Goal: Answer question/provide support: Share knowledge or assist other users

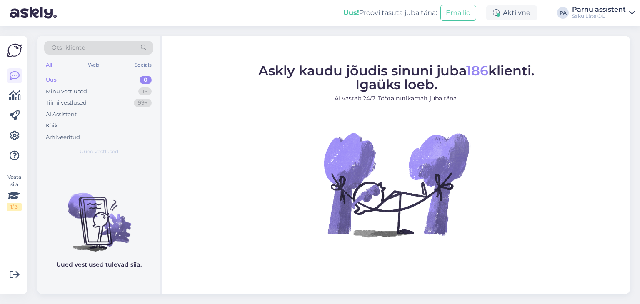
click at [107, 78] on div "Uus 0" at bounding box center [98, 80] width 109 height 12
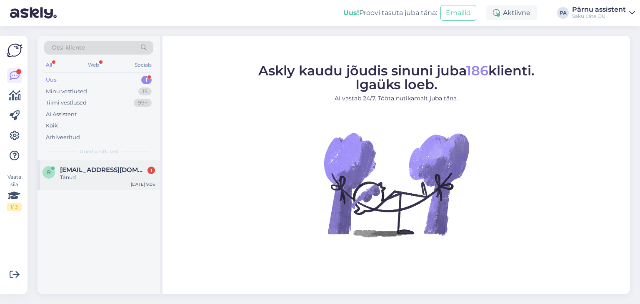
click at [112, 167] on span "[EMAIL_ADDRESS][DOMAIN_NAME]" at bounding box center [103, 169] width 87 height 7
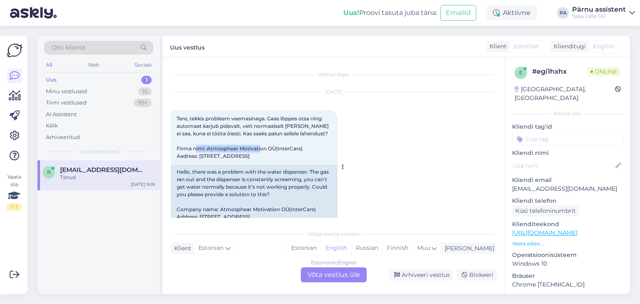
drag, startPoint x: 208, startPoint y: 148, endPoint x: 275, endPoint y: 150, distance: 66.7
click at [275, 150] on span "Tere, tekkis probleem veemasinaga. Gaas lõppes otsa ning automaat karjub pideva…" at bounding box center [253, 137] width 153 height 44
copy span "Atmosphear Motivation OÜ"
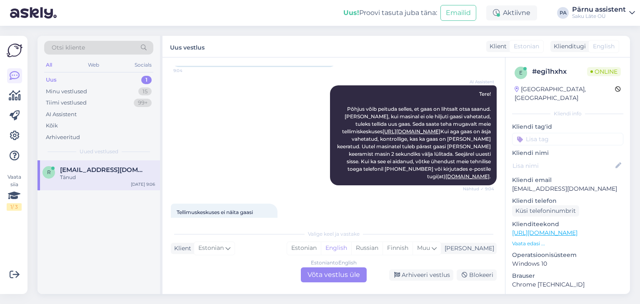
scroll to position [167, 0]
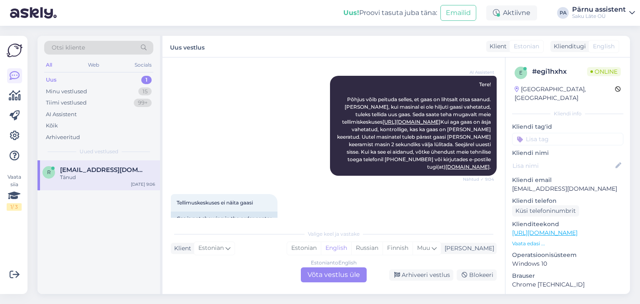
click at [342, 274] on div "Estonian to English Võta vestlus üle" at bounding box center [334, 274] width 66 height 15
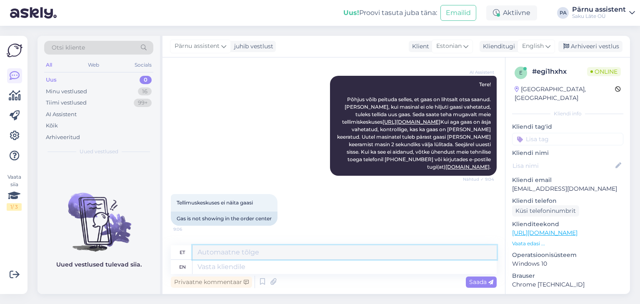
click at [226, 253] on textarea at bounding box center [344, 252] width 304 height 14
click at [478, 283] on span "Saada" at bounding box center [481, 281] width 24 height 7
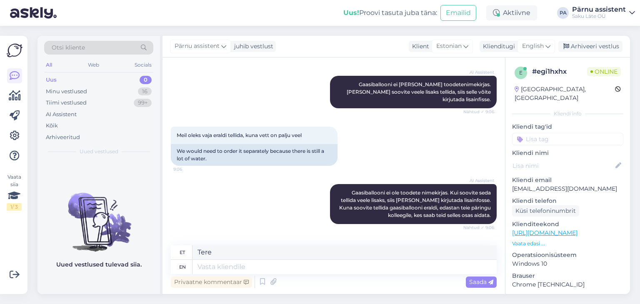
scroll to position [365, 0]
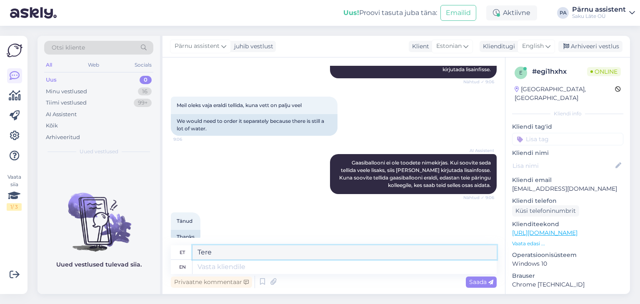
click at [219, 255] on textarea "Tere" at bounding box center [344, 252] width 304 height 14
type textarea "T"
click at [526, 47] on span "English" at bounding box center [533, 46] width 22 height 9
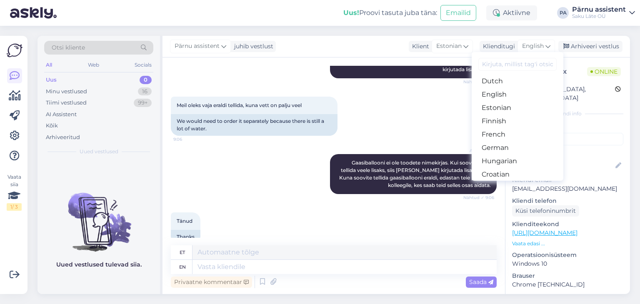
scroll to position [83, 0]
click at [505, 104] on link "Estonian" at bounding box center [517, 106] width 92 height 13
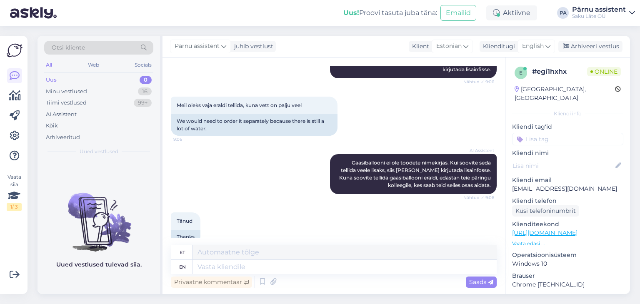
scroll to position [354, 0]
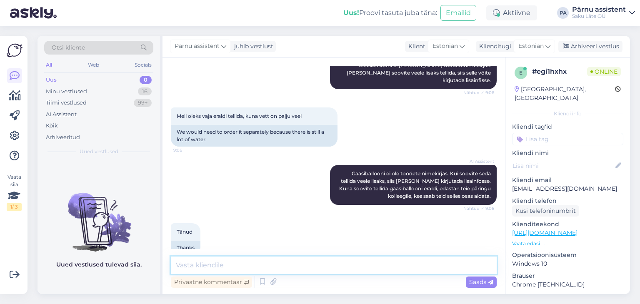
click at [208, 267] on textarea at bounding box center [334, 265] width 326 height 17
type textarea "Tere"
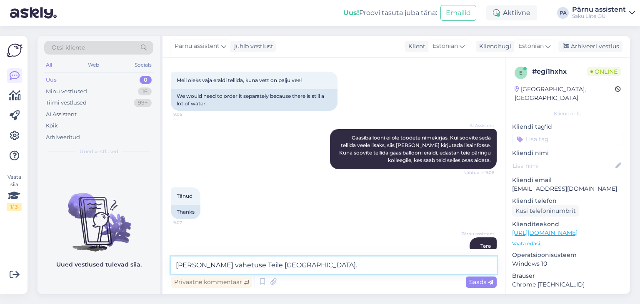
click at [227, 264] on textarea "[PERSON_NAME] vahetuse Teile [GEOGRAPHIC_DATA]." at bounding box center [334, 265] width 326 height 17
type textarea "[PERSON_NAME] vahetuse Teile [GEOGRAPHIC_DATA]."
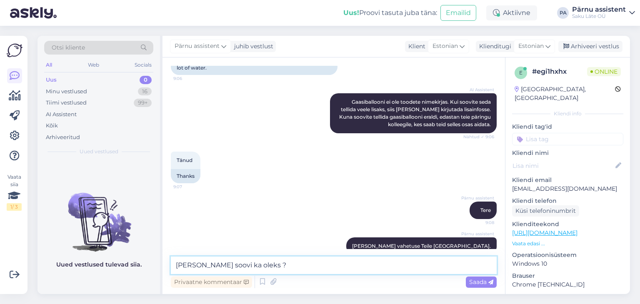
type textarea "[PERSON_NAME] soovi ka oleks ?"
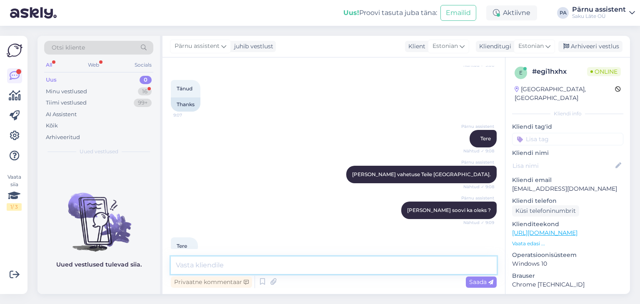
scroll to position [533, 0]
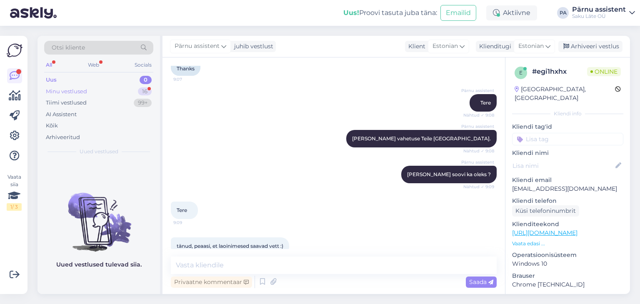
click at [97, 91] on div "Minu vestlused 16" at bounding box center [98, 92] width 109 height 12
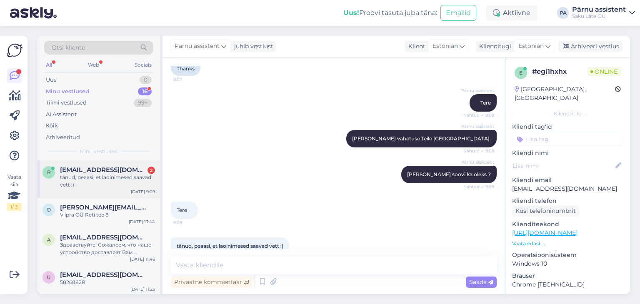
click at [125, 174] on div "tänud, peaasi, et laoinimesed saavad vett :)" at bounding box center [107, 181] width 95 height 15
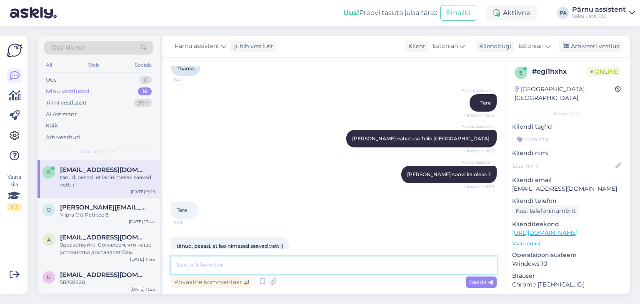
click at [287, 264] on textarea at bounding box center [334, 265] width 326 height 17
click at [332, 266] on textarea at bounding box center [334, 265] width 326 height 17
